Goal: Task Accomplishment & Management: Use online tool/utility

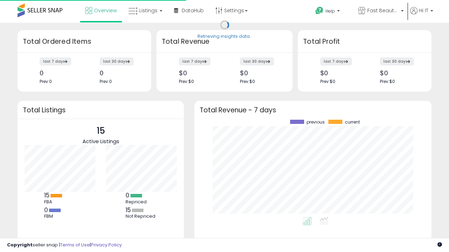
scroll to position [97, 223]
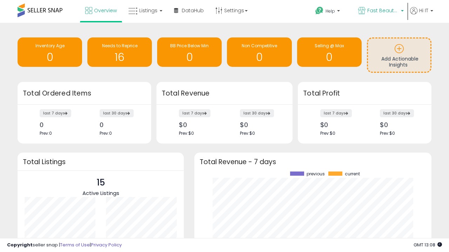
click at [380, 11] on span "Fast Beauty ([GEOGRAPHIC_DATA])" at bounding box center [383, 10] width 32 height 7
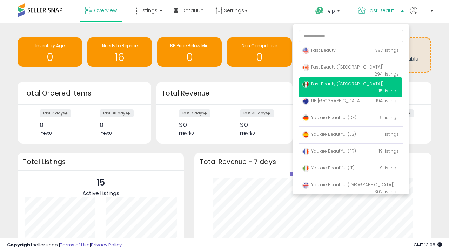
click at [350, 169] on span "You are Beautiful (IT)" at bounding box center [328, 168] width 52 height 6
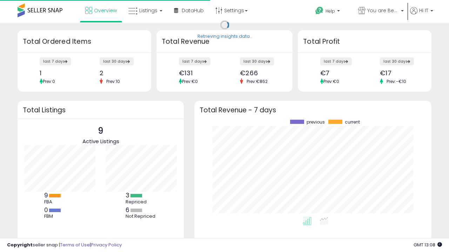
scroll to position [97, 223]
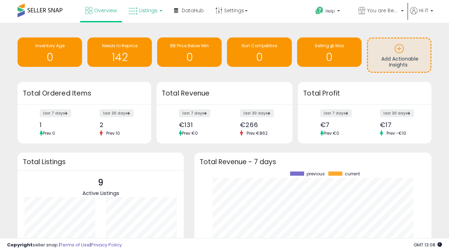
click at [144, 11] on span "Listings" at bounding box center [148, 10] width 18 height 7
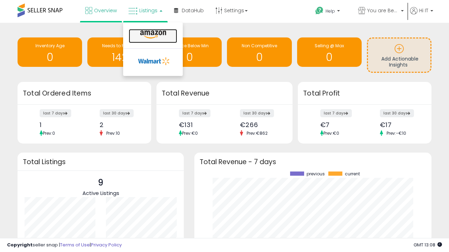
click at [152, 35] on icon at bounding box center [153, 34] width 31 height 9
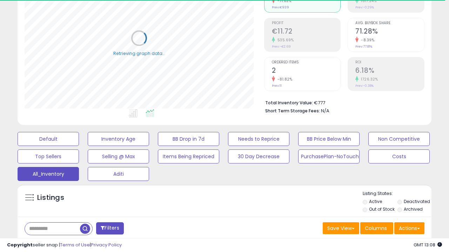
click at [50, 244] on span "Last 30 Days" at bounding box center [51, 247] width 31 height 7
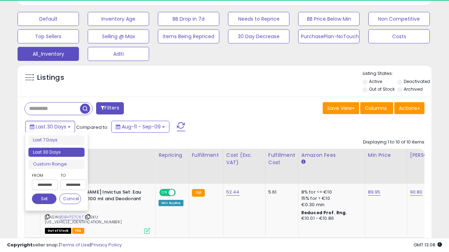
click at [56, 153] on li "Last 30 Days" at bounding box center [56, 152] width 56 height 9
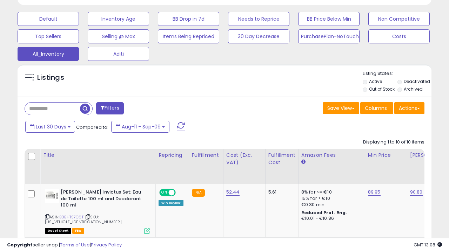
scroll to position [144, 239]
click at [409, 108] on button "Actions" at bounding box center [409, 108] width 30 height 12
